Goal: Task Accomplishment & Management: Complete application form

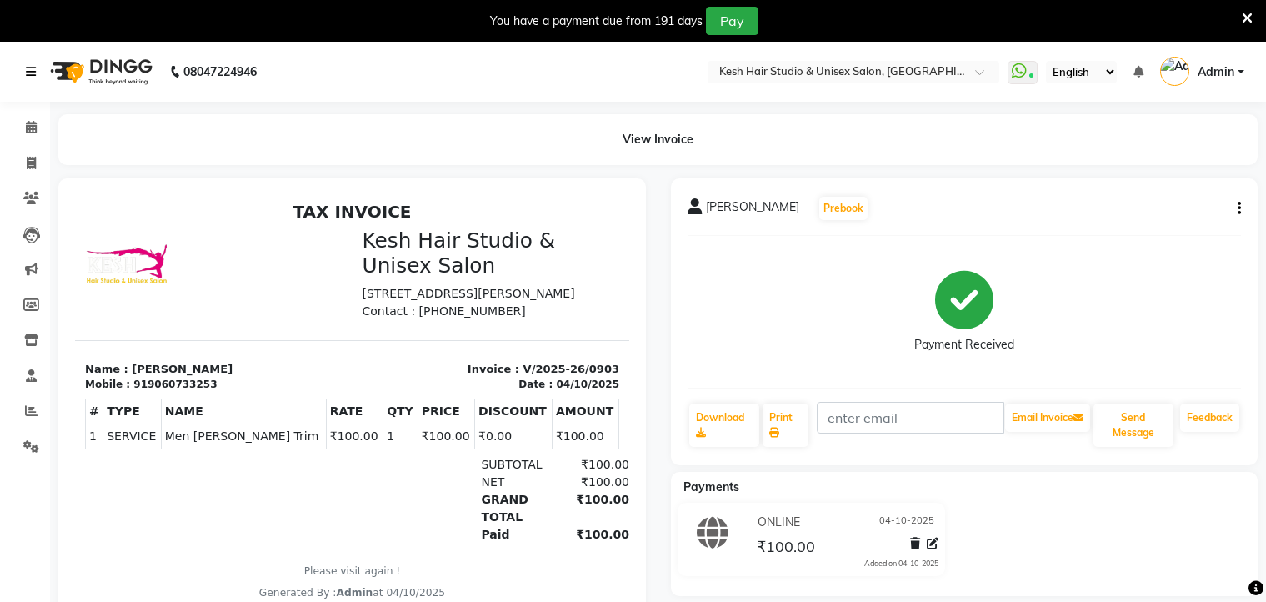
click at [36, 70] on icon at bounding box center [31, 72] width 10 height 12
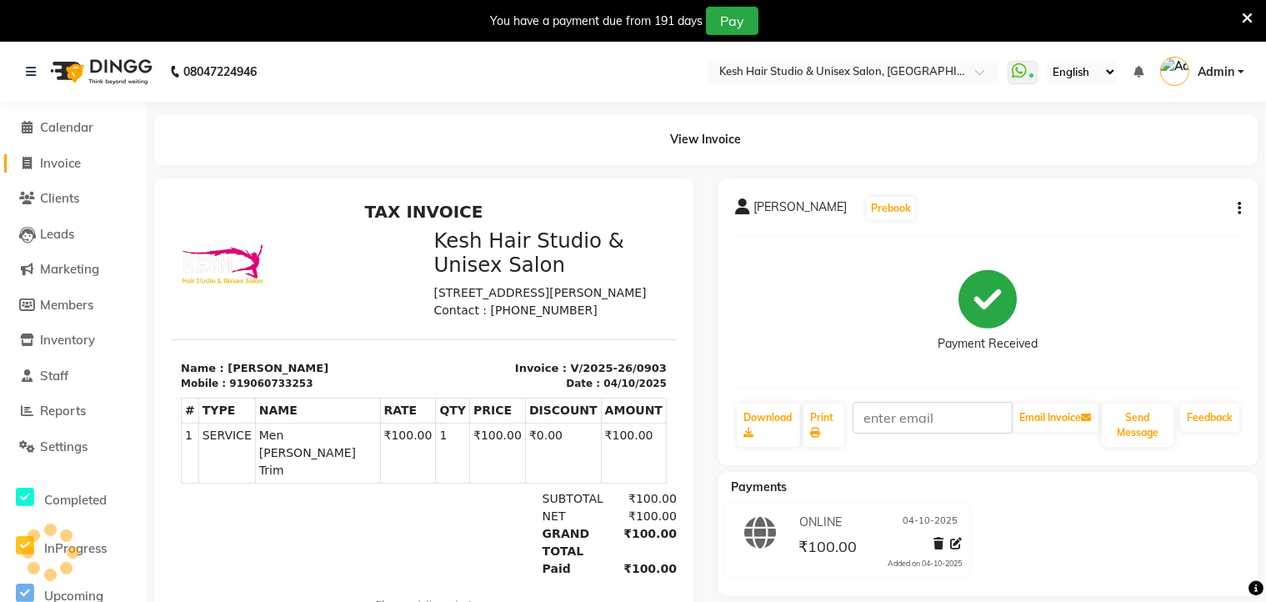
click at [41, 160] on span "Invoice" at bounding box center [60, 163] width 41 height 16
select select "service"
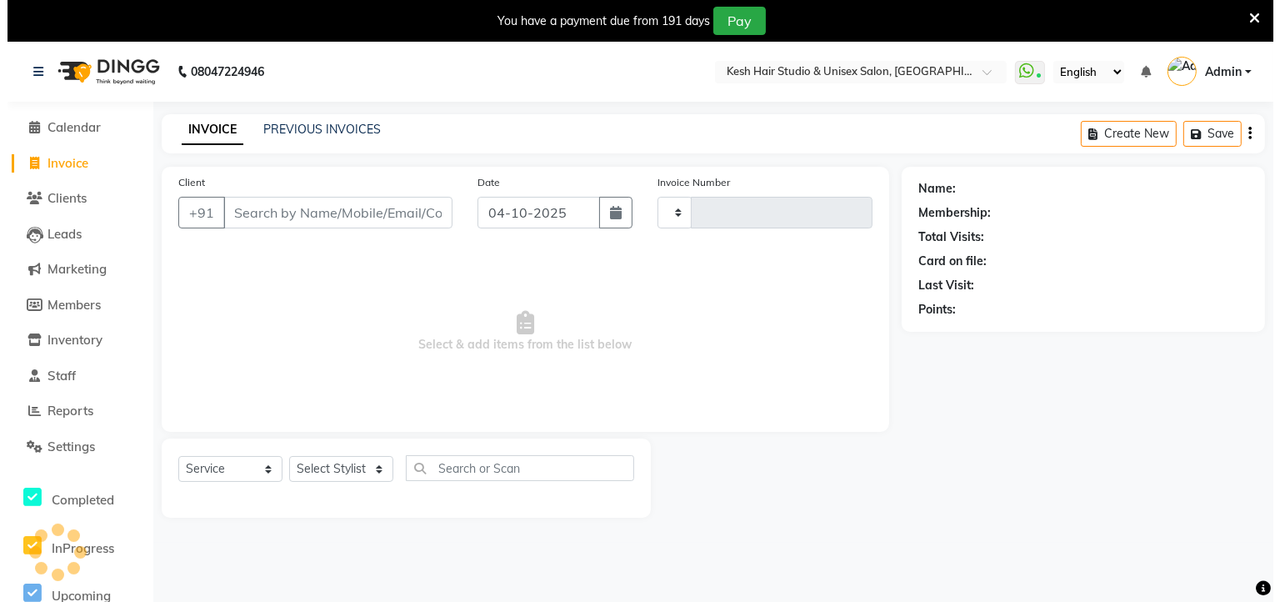
scroll to position [42, 0]
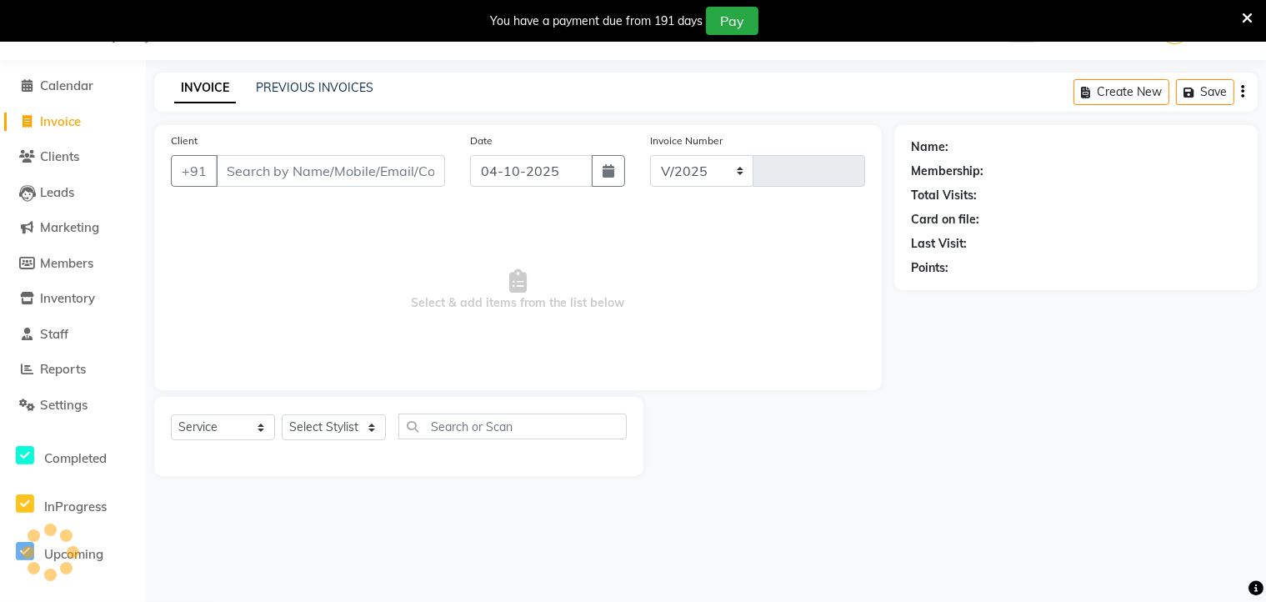
select select "5431"
type input "0904"
type input "7709600985"
click at [388, 169] on span "Add Client" at bounding box center [402, 170] width 66 height 17
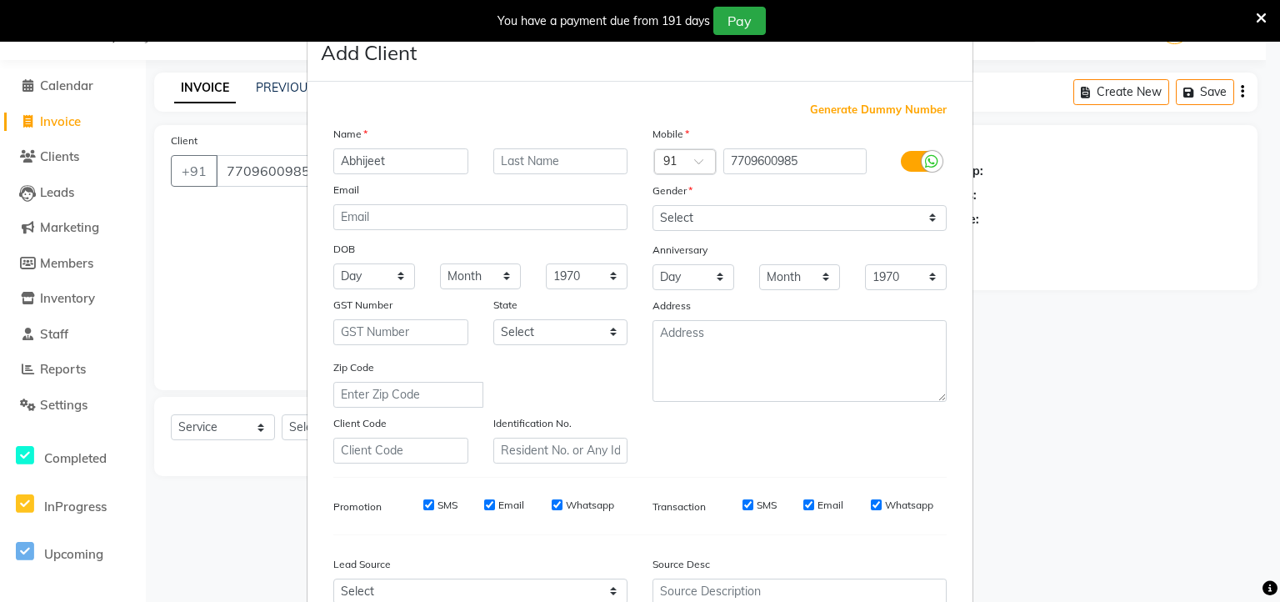
type input "Abhijeet"
click at [710, 224] on select "Select [DEMOGRAPHIC_DATA] [DEMOGRAPHIC_DATA] Other Prefer Not To Say" at bounding box center [799, 218] width 294 height 26
select select "[DEMOGRAPHIC_DATA]"
click at [652, 206] on select "Select [DEMOGRAPHIC_DATA] [DEMOGRAPHIC_DATA] Other Prefer Not To Say" at bounding box center [799, 218] width 294 height 26
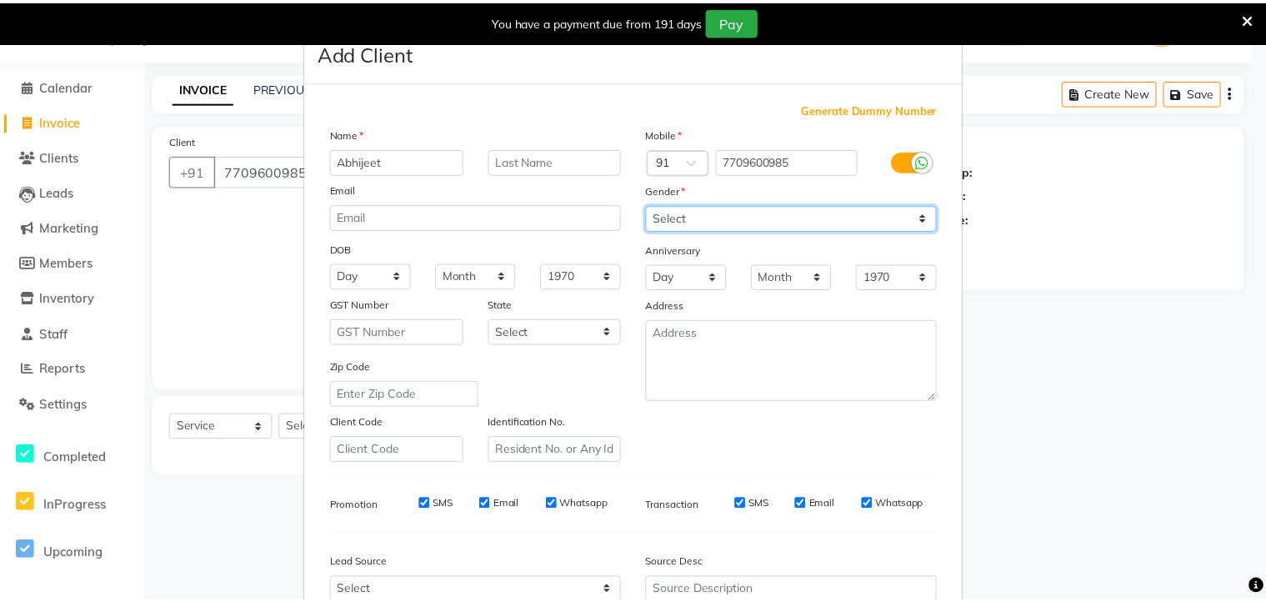
scroll to position [177, 0]
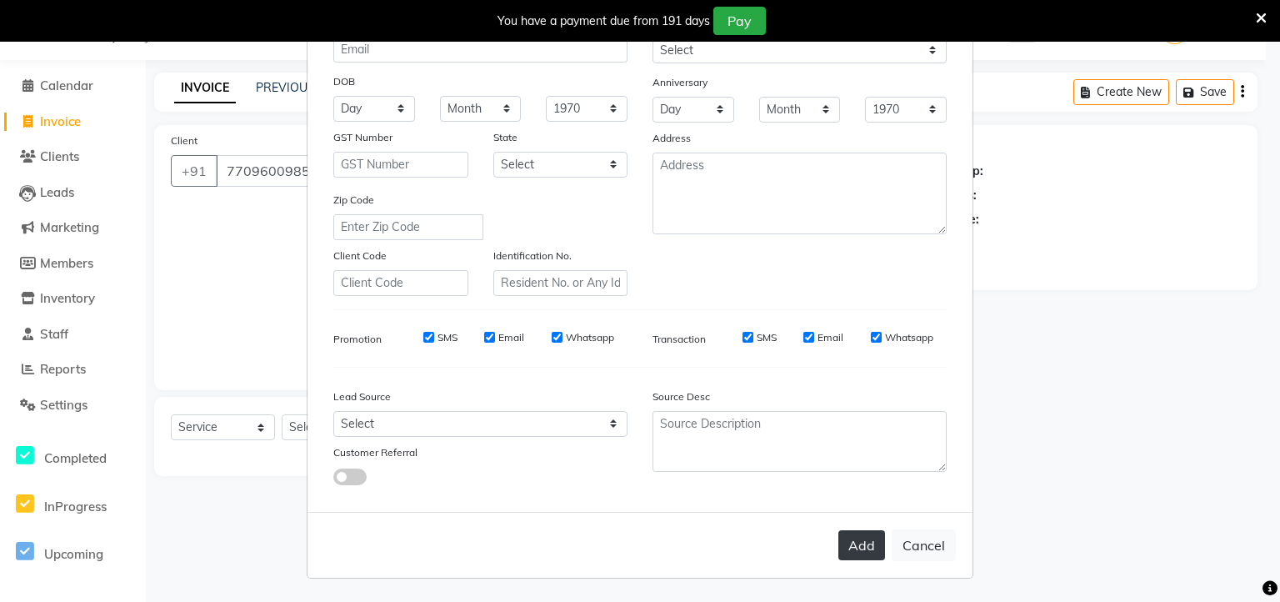
click at [846, 543] on button "Add" at bounding box center [861, 545] width 47 height 30
select select
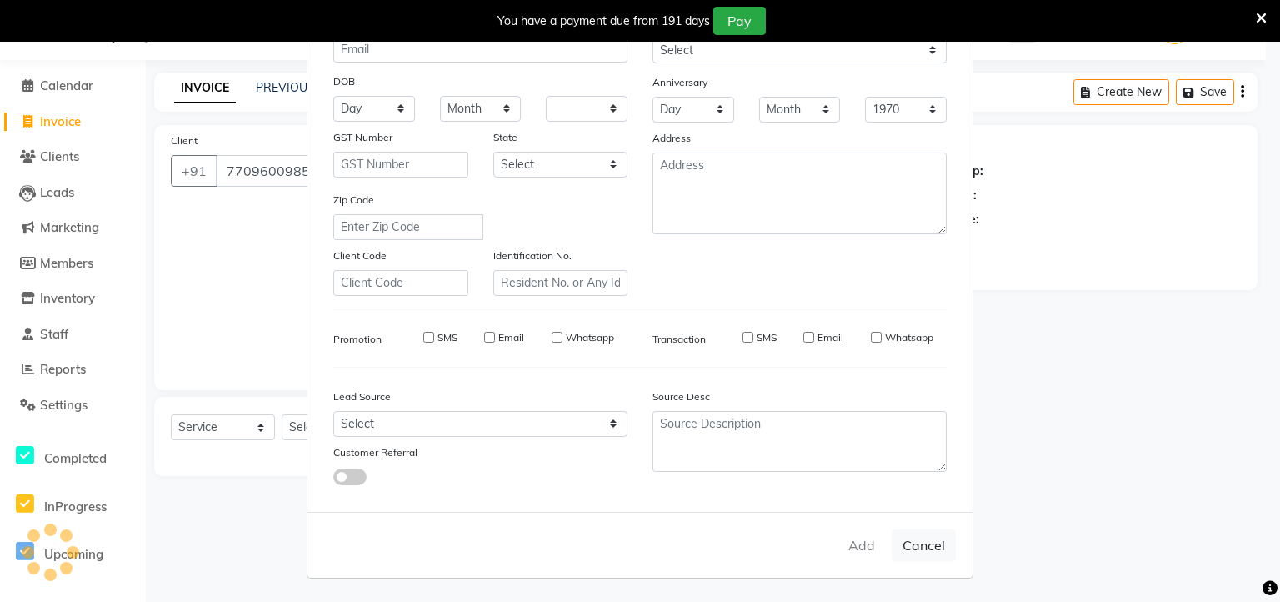
select select
checkbox input "false"
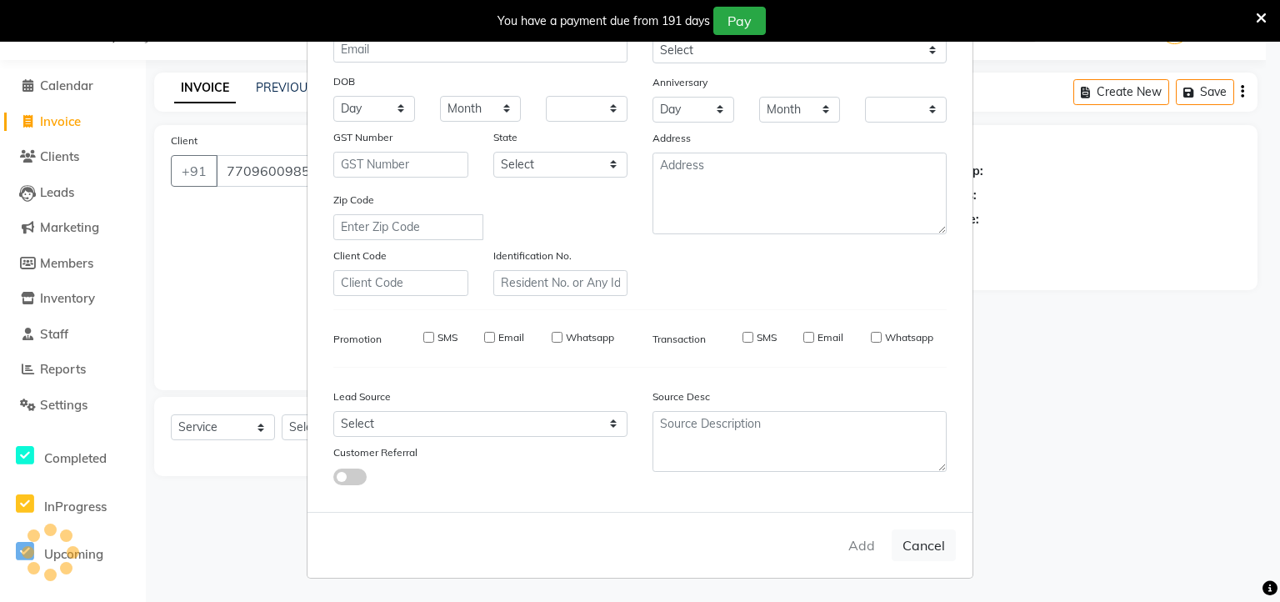
checkbox input "false"
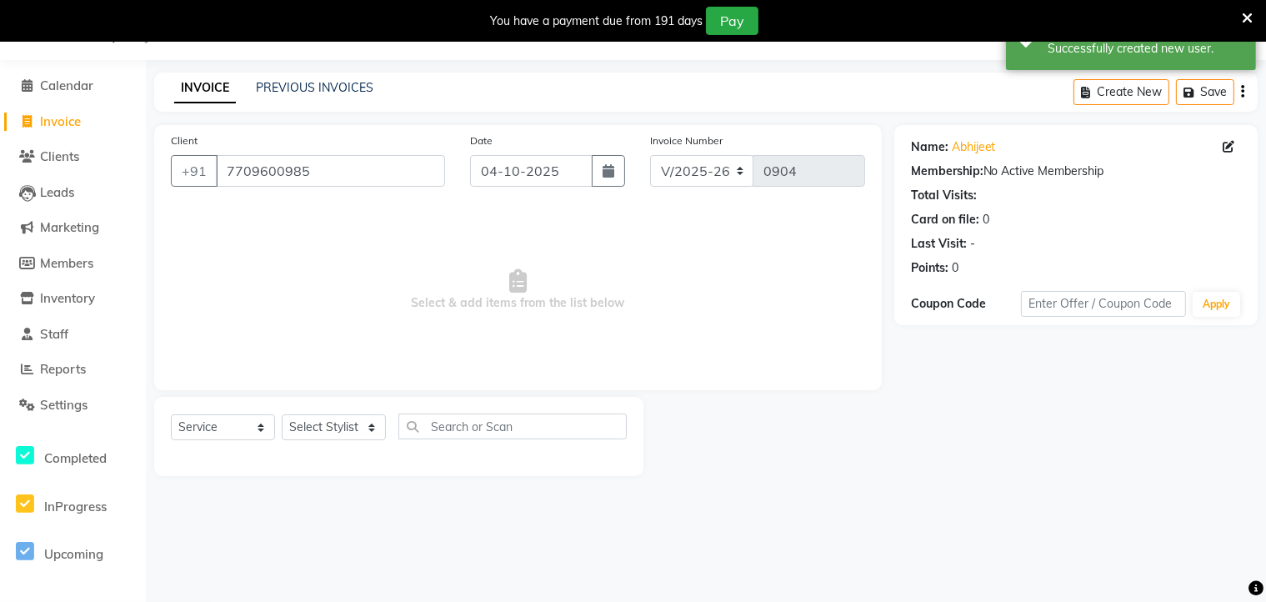
scroll to position [0, 0]
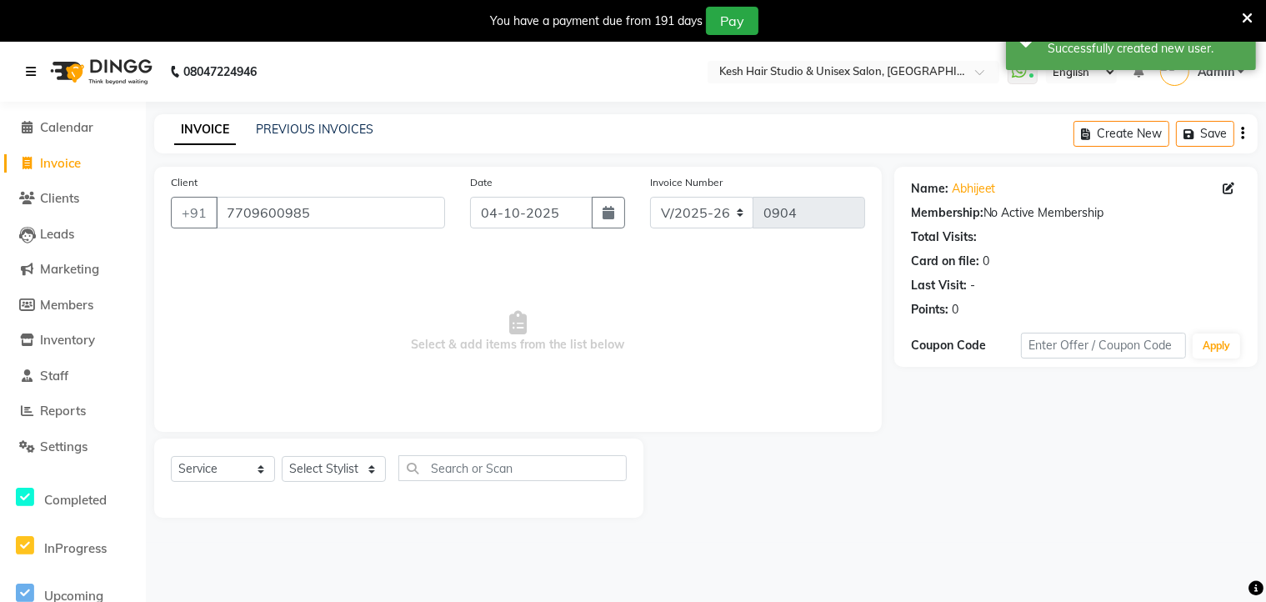
click at [27, 74] on icon at bounding box center [31, 72] width 10 height 12
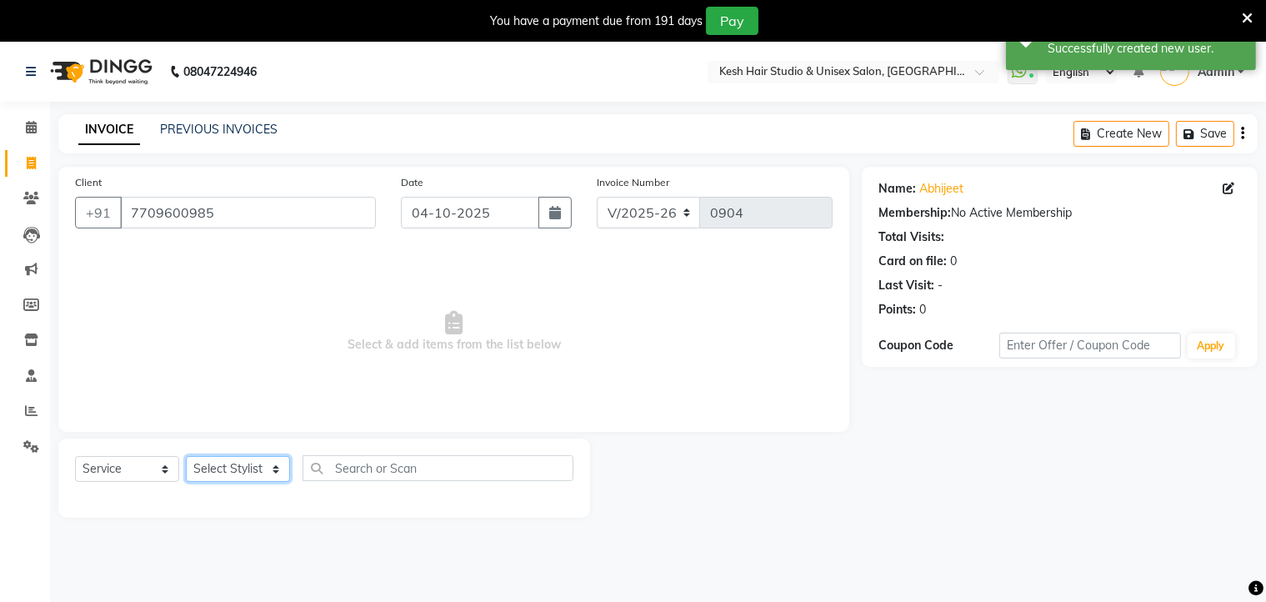
click at [279, 469] on select "Select Stylist Aditya [PERSON_NAME] [PERSON_NAME] Priyanka Saurabh Yash" at bounding box center [238, 469] width 104 height 26
select select "36301"
click at [186, 457] on select "Select Stylist Aditya [PERSON_NAME] [PERSON_NAME] Priyanka Saurabh Yash" at bounding box center [238, 469] width 104 height 26
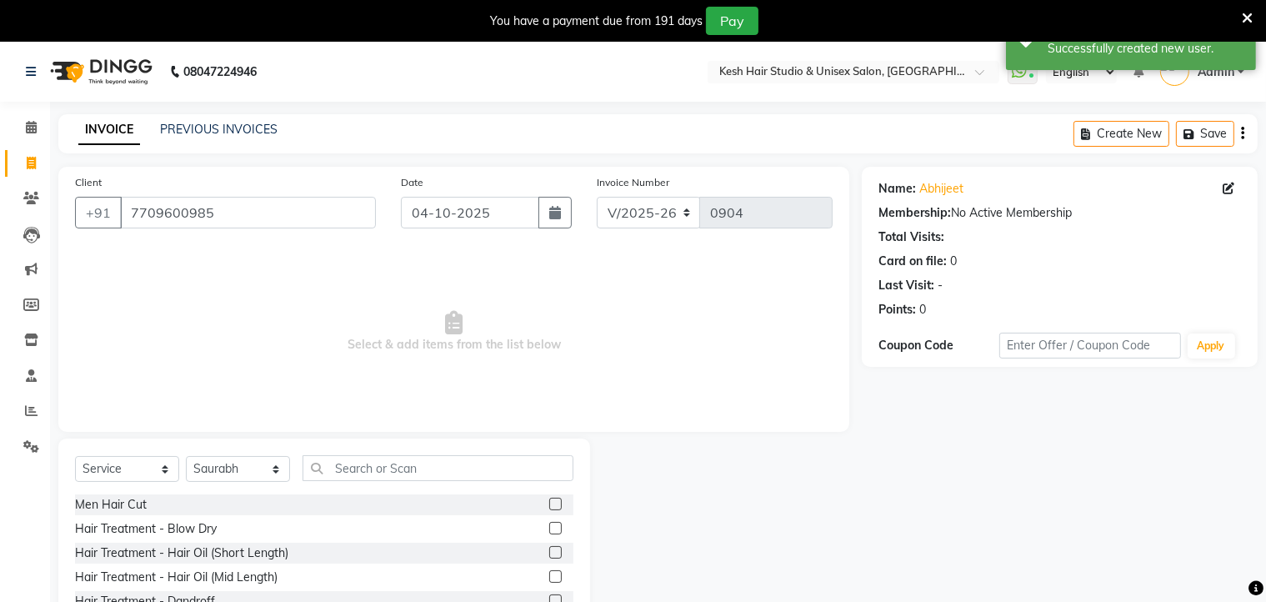
click at [549, 501] on label at bounding box center [555, 503] width 12 height 12
click at [549, 501] on input "checkbox" at bounding box center [554, 504] width 11 height 11
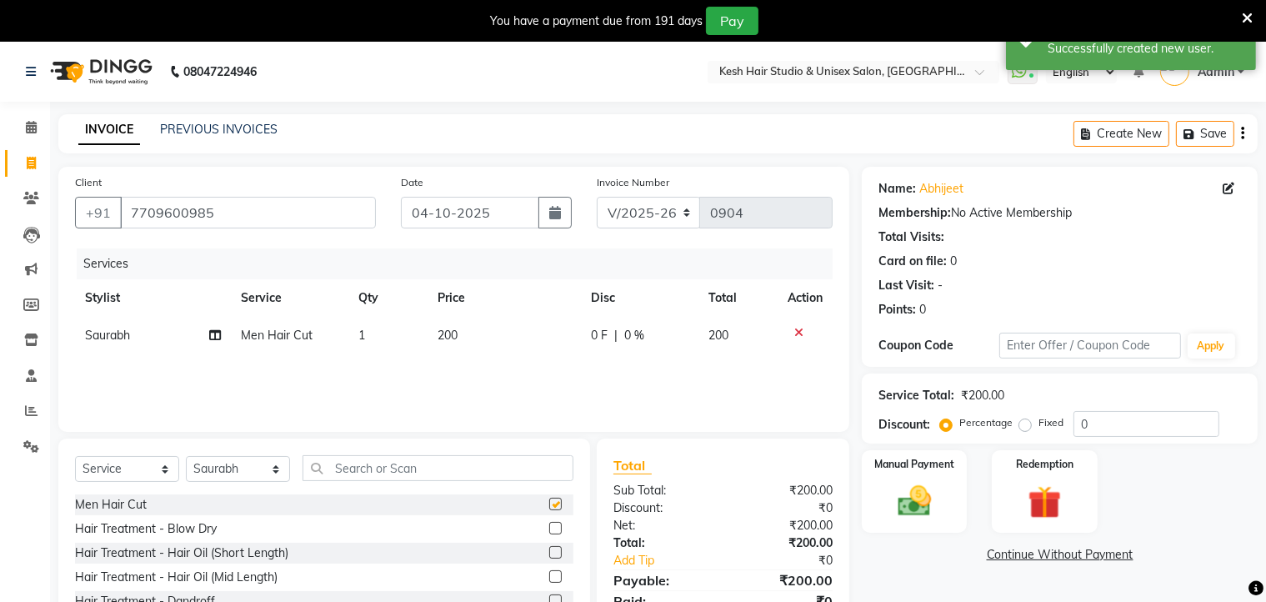
checkbox input "false"
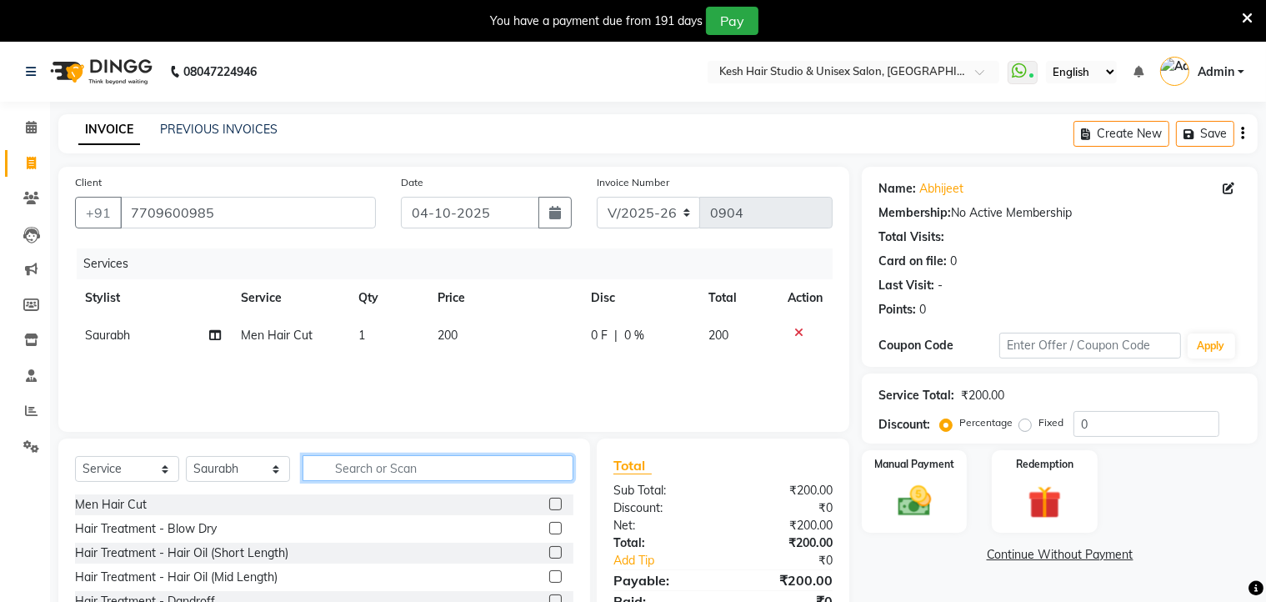
click at [508, 462] on input "text" at bounding box center [437, 468] width 271 height 26
type input "be"
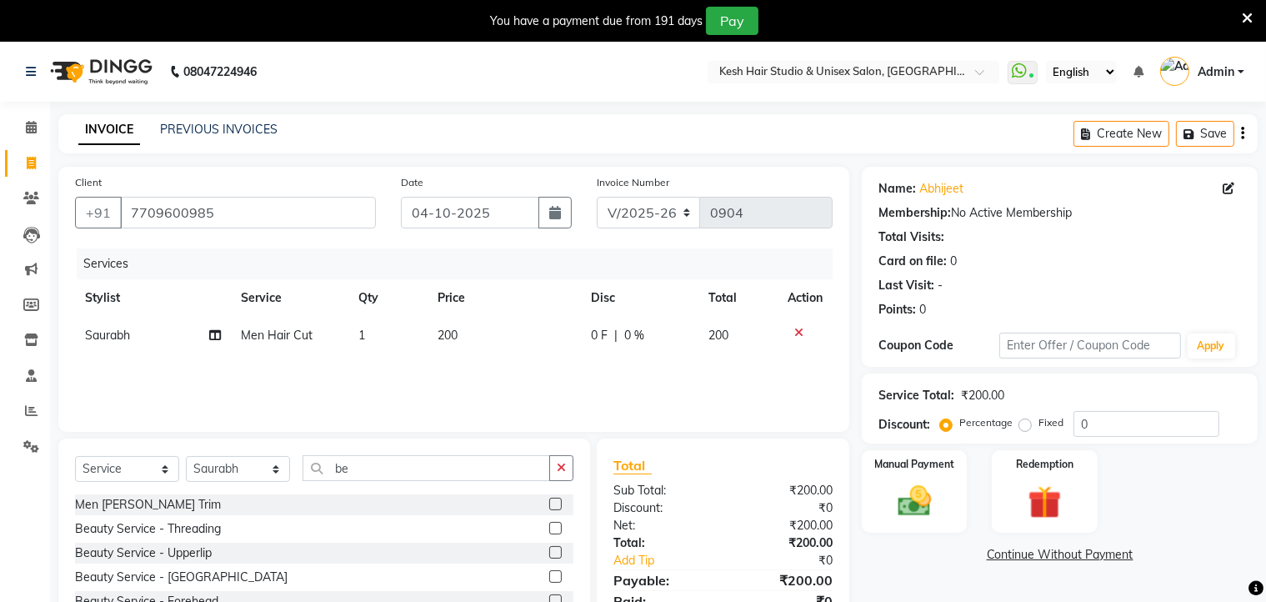
click at [549, 501] on label at bounding box center [555, 503] width 12 height 12
click at [549, 501] on input "checkbox" at bounding box center [554, 504] width 11 height 11
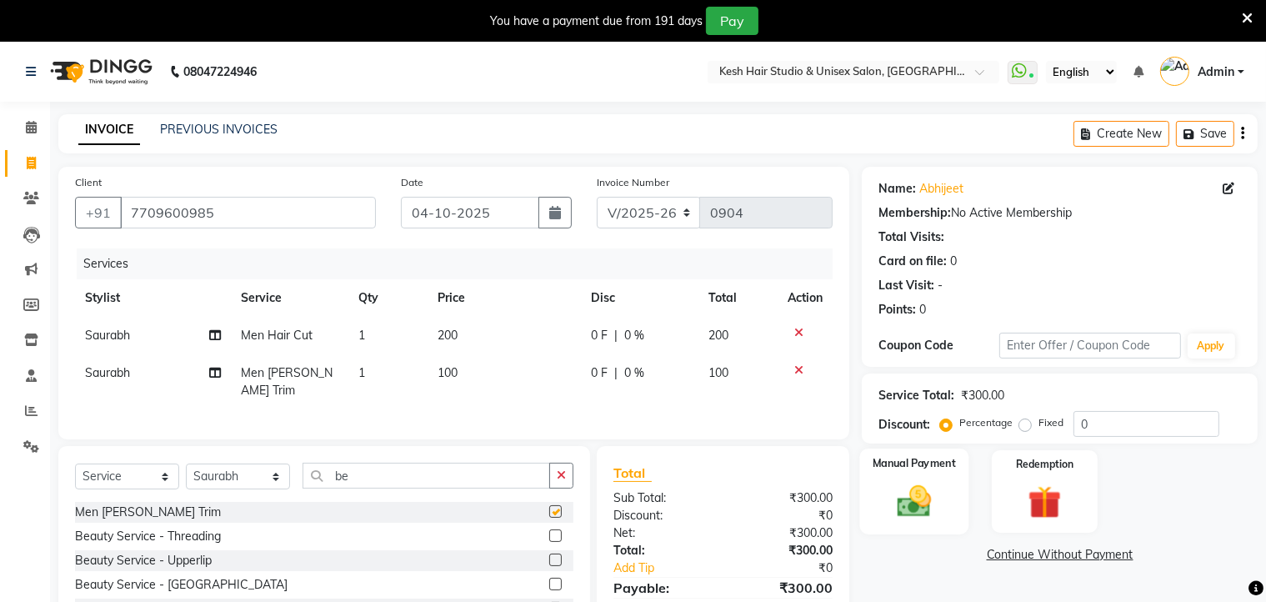
checkbox input "false"
click at [936, 494] on img at bounding box center [915, 502] width 56 height 40
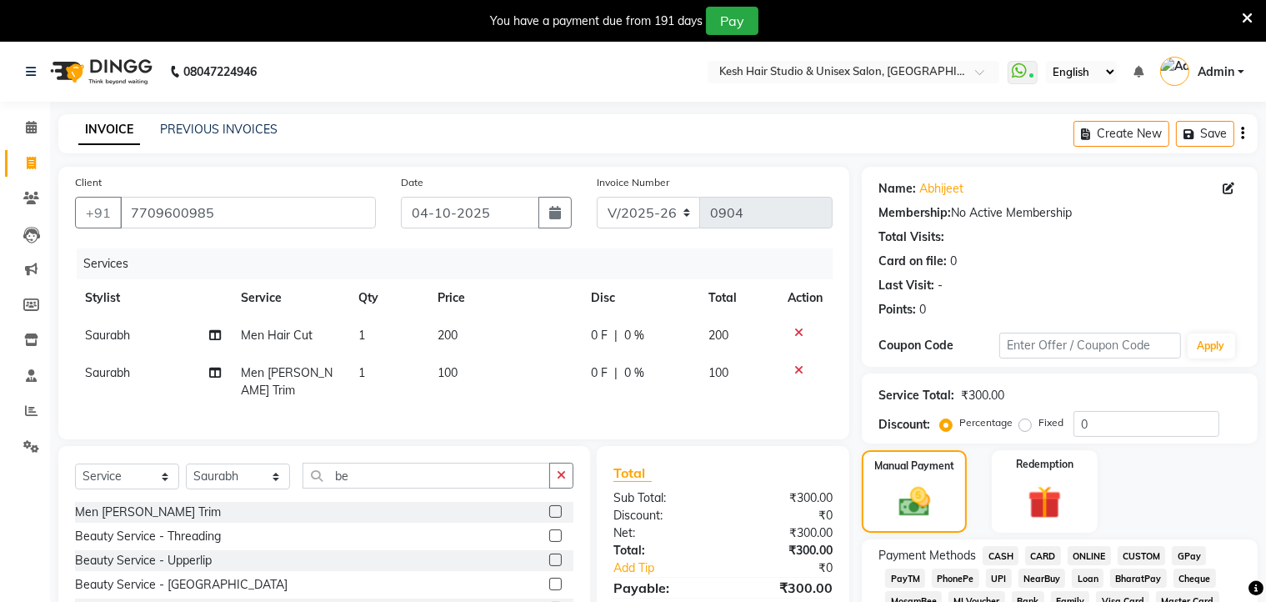
click at [1087, 554] on span "ONLINE" at bounding box center [1088, 555] width 43 height 19
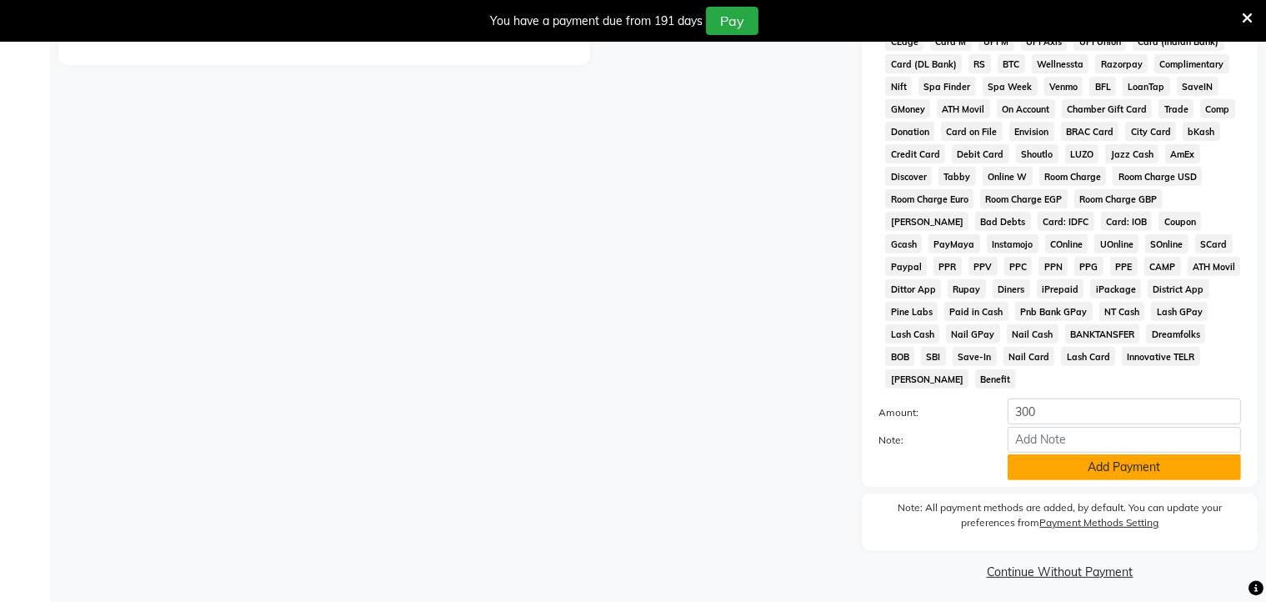
click at [1099, 462] on button "Add Payment" at bounding box center [1123, 467] width 233 height 26
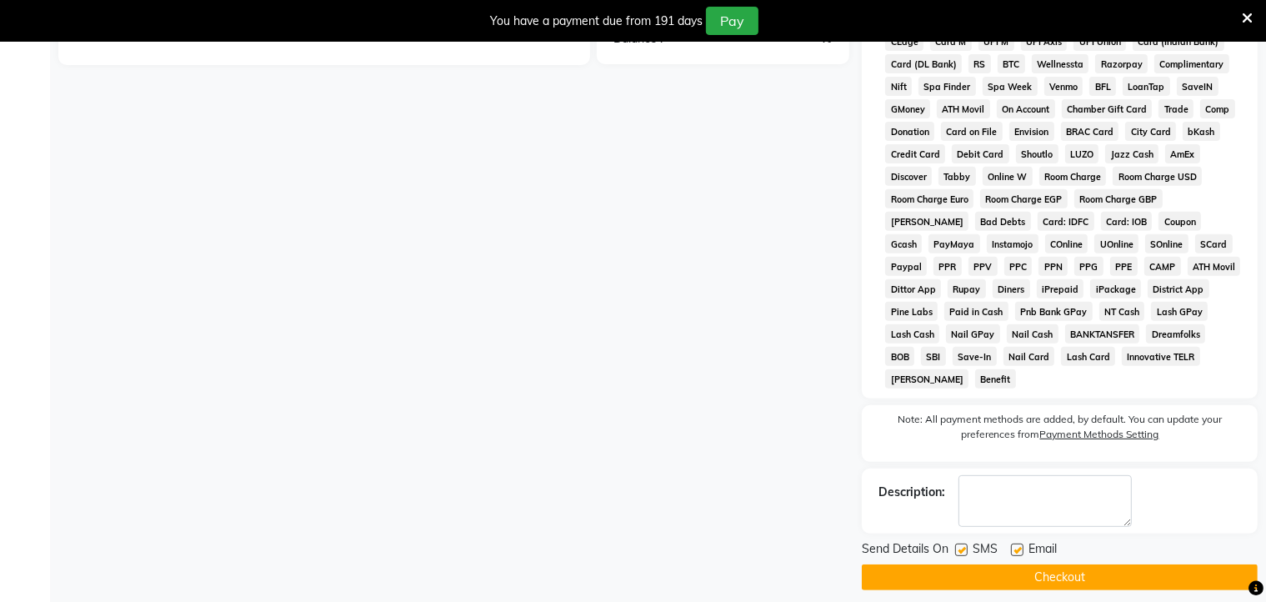
click at [1030, 564] on button "Checkout" at bounding box center [1060, 577] width 396 height 26
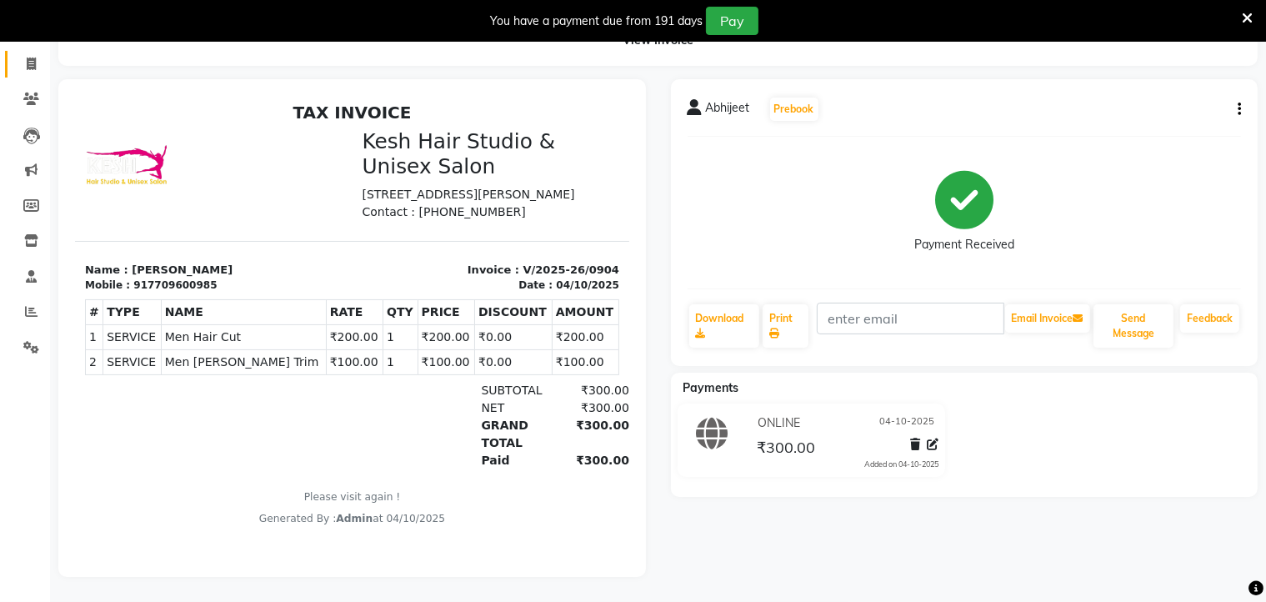
click at [27, 70] on icon at bounding box center [31, 63] width 9 height 12
select select "service"
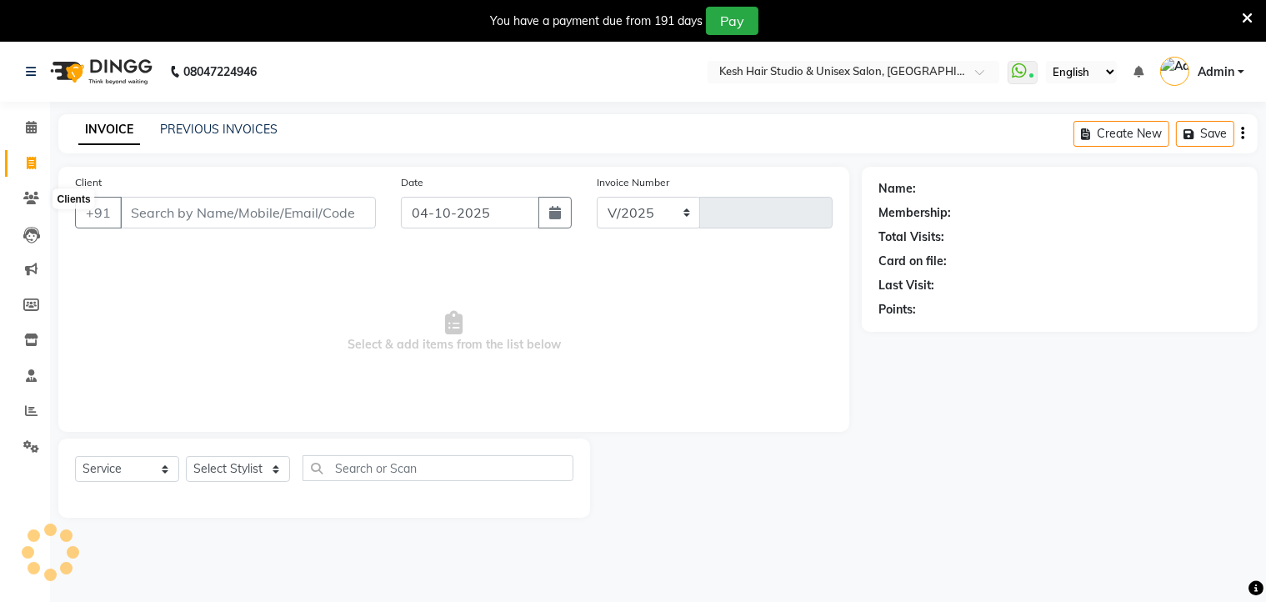
select select "5431"
type input "0905"
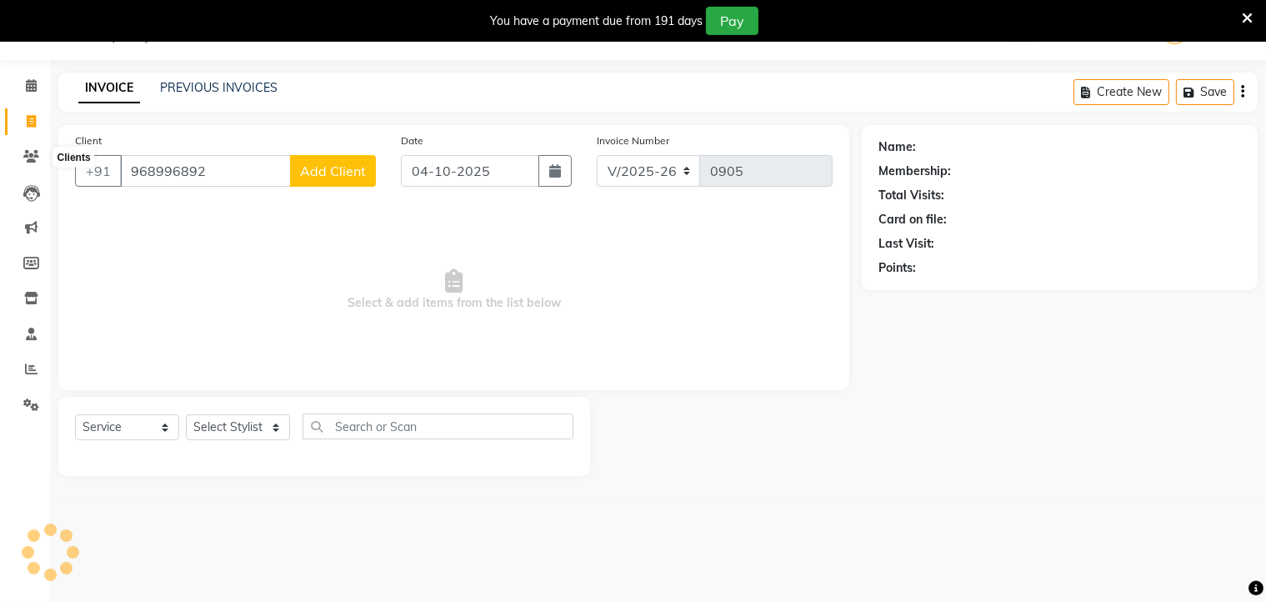
type input "968996892"
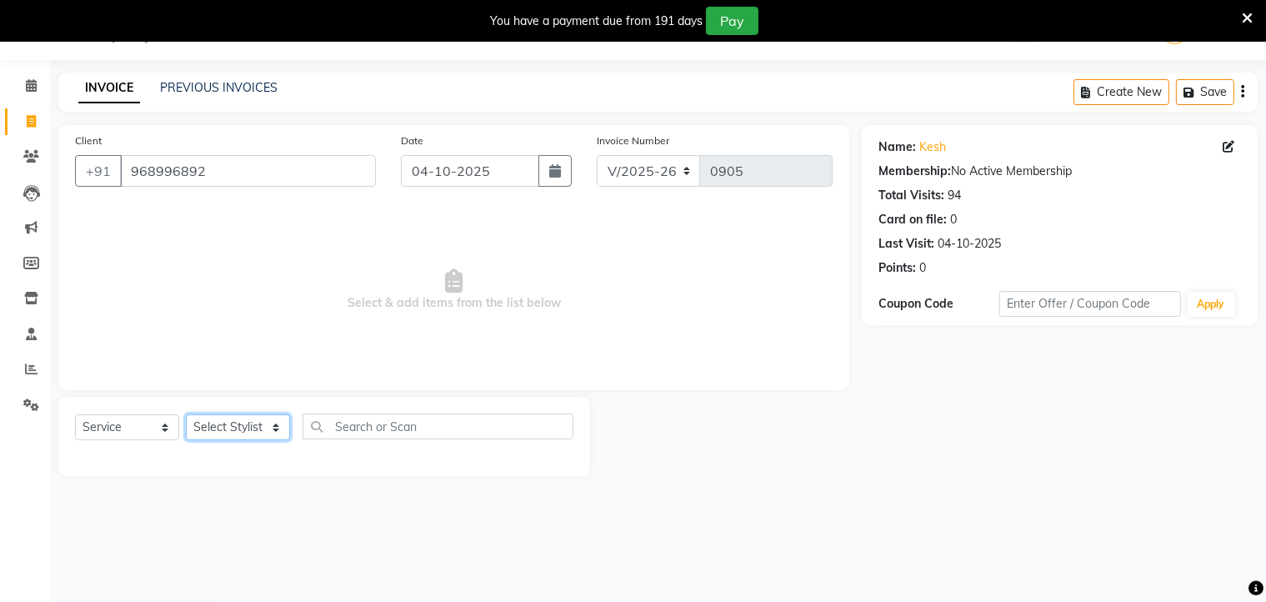
click at [236, 432] on select "Select Stylist Aditya [PERSON_NAME] [PERSON_NAME] Priyanka Saurabh Yash" at bounding box center [238, 427] width 104 height 26
select select "36302"
click at [186, 415] on select "Select Stylist Aditya [PERSON_NAME] [PERSON_NAME] Priyanka Saurabh Yash" at bounding box center [238, 427] width 104 height 26
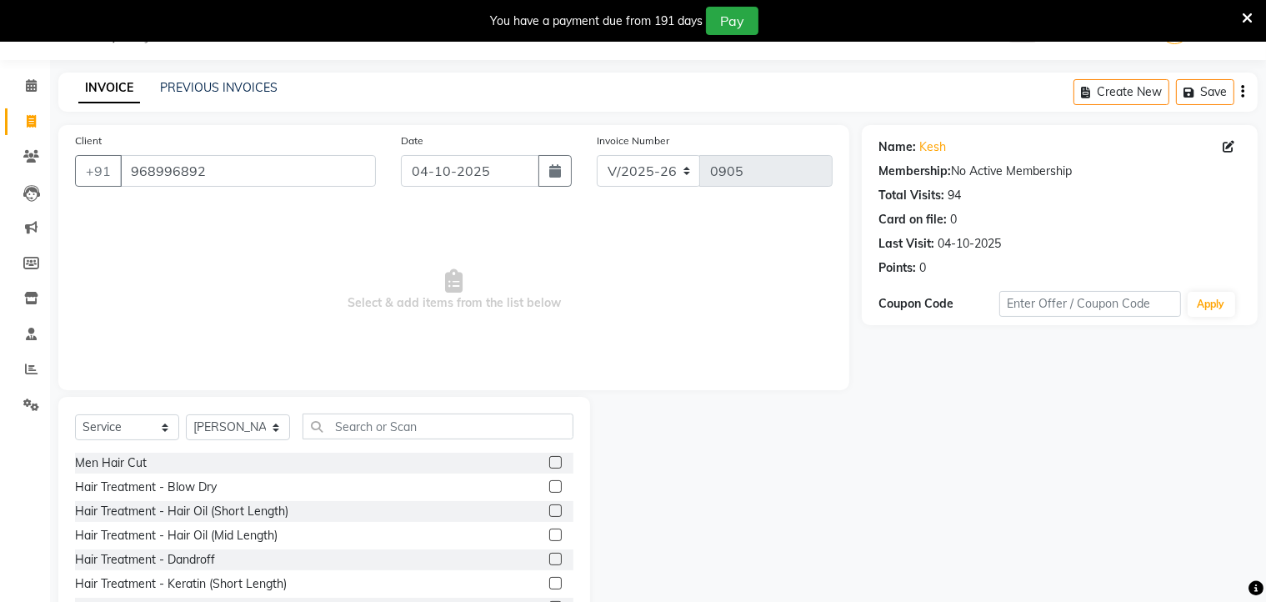
click at [549, 457] on label at bounding box center [555, 462] width 12 height 12
click at [549, 457] on input "checkbox" at bounding box center [554, 462] width 11 height 11
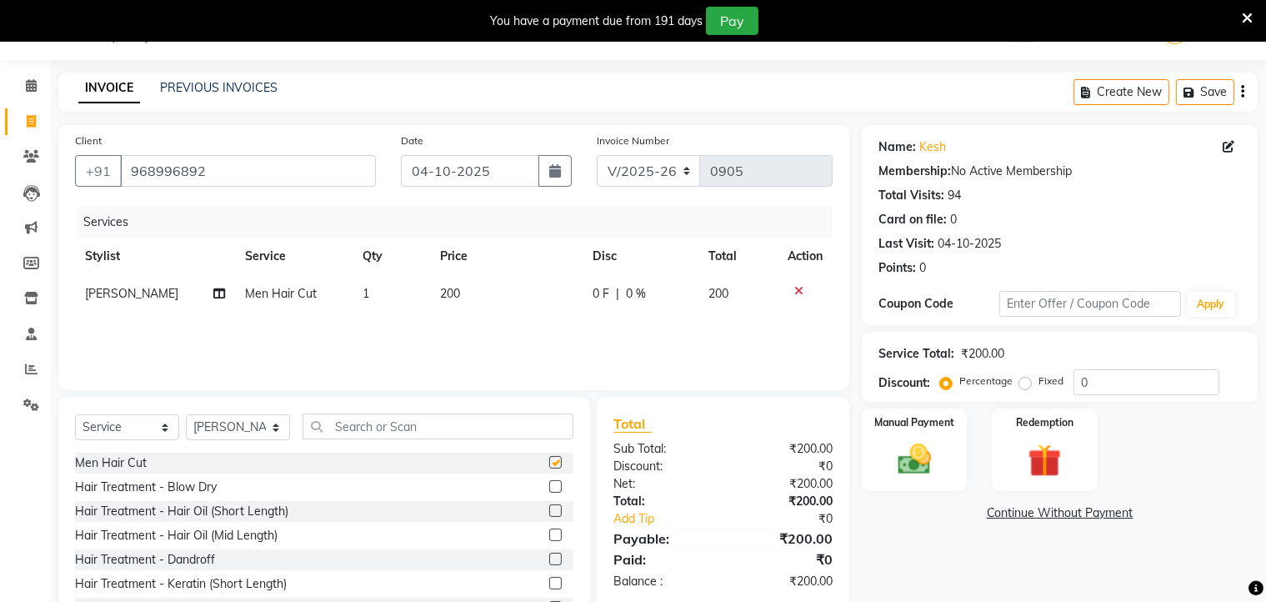
checkbox input "false"
click at [921, 477] on img at bounding box center [915, 460] width 56 height 40
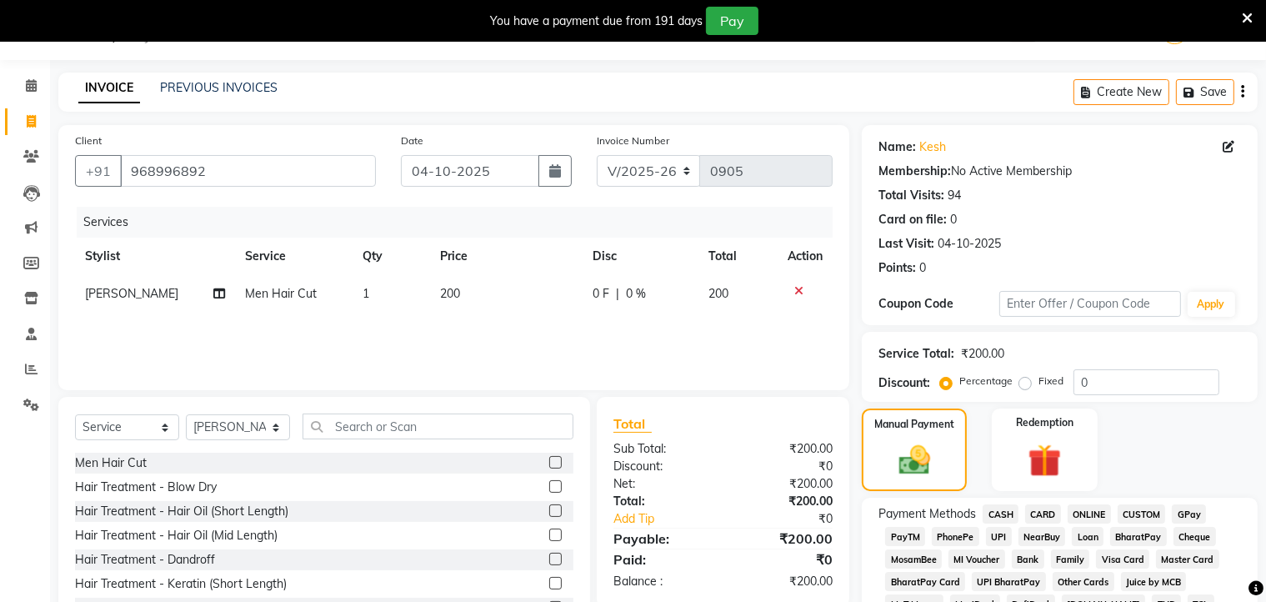
click at [1097, 507] on span "ONLINE" at bounding box center [1088, 513] width 43 height 19
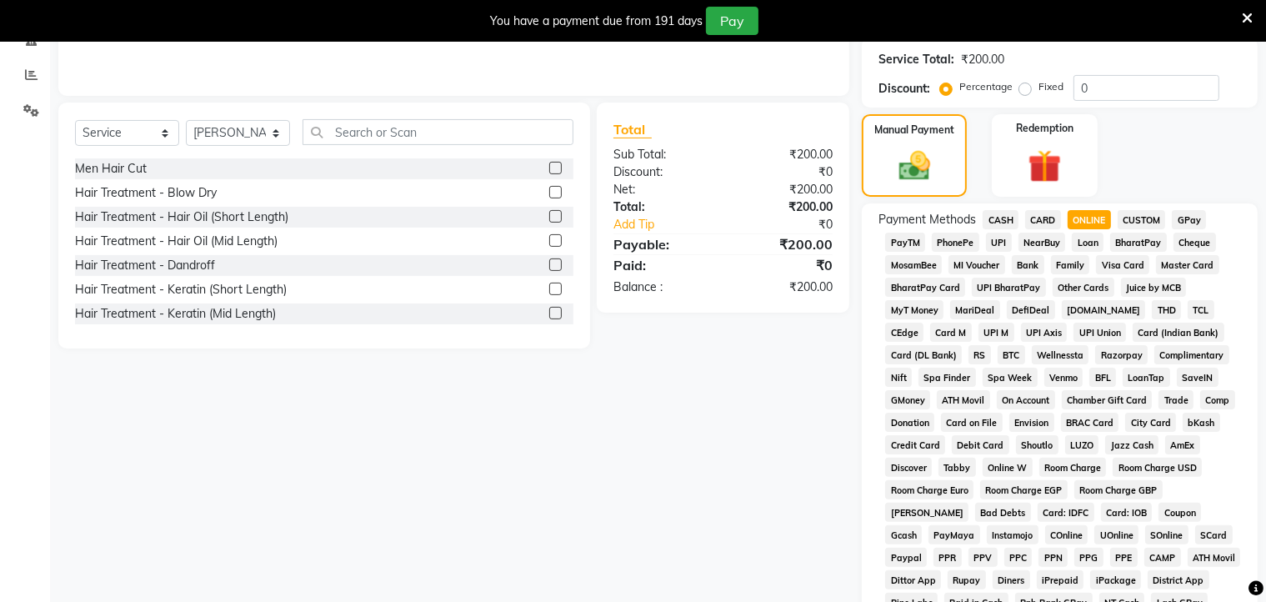
scroll to position [627, 0]
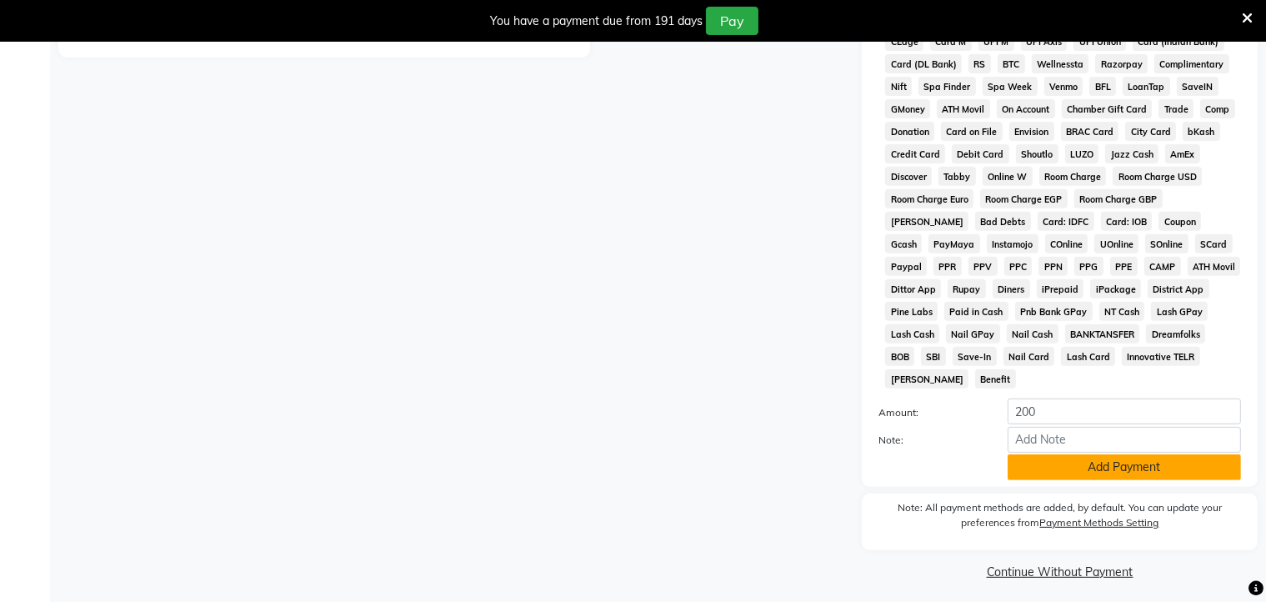
click at [1092, 456] on button "Add Payment" at bounding box center [1123, 467] width 233 height 26
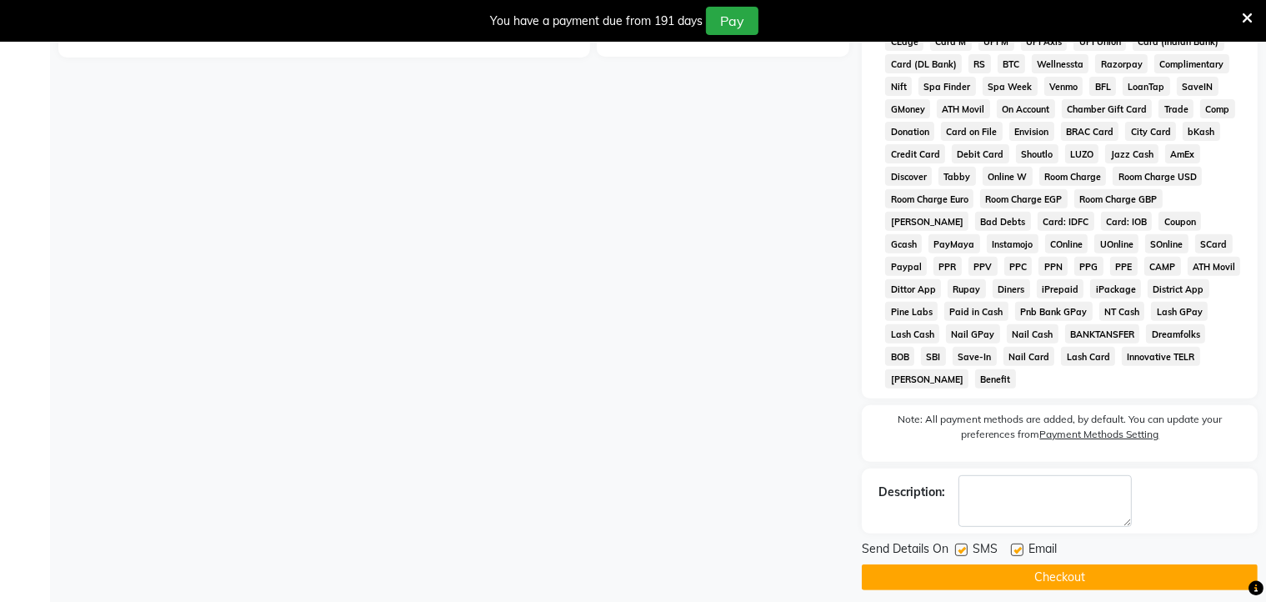
click at [1078, 564] on button "Checkout" at bounding box center [1060, 577] width 396 height 26
